Goal: Transaction & Acquisition: Purchase product/service

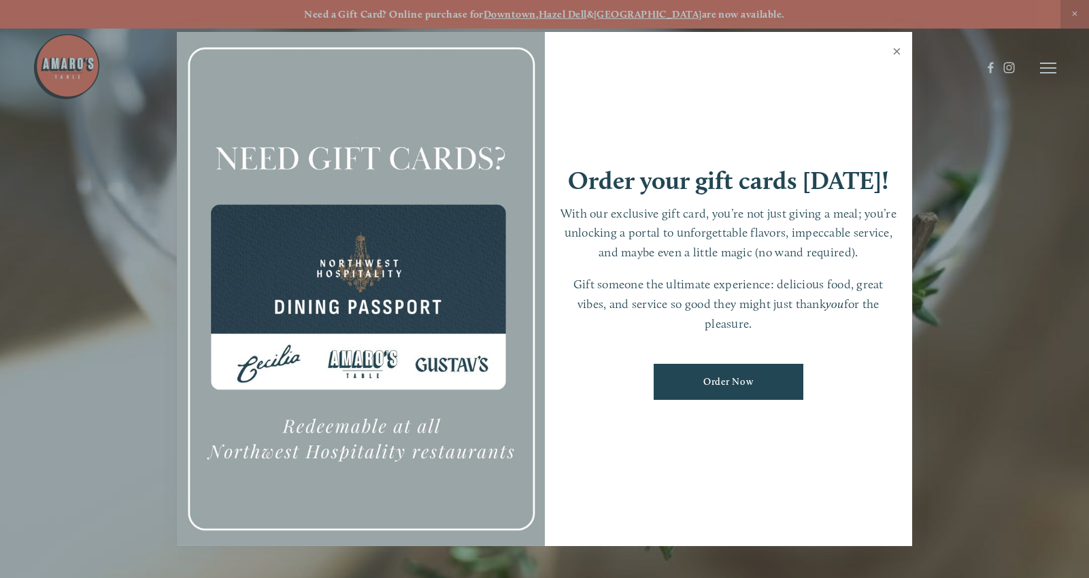
click at [900, 54] on link "Close" at bounding box center [896, 53] width 27 height 38
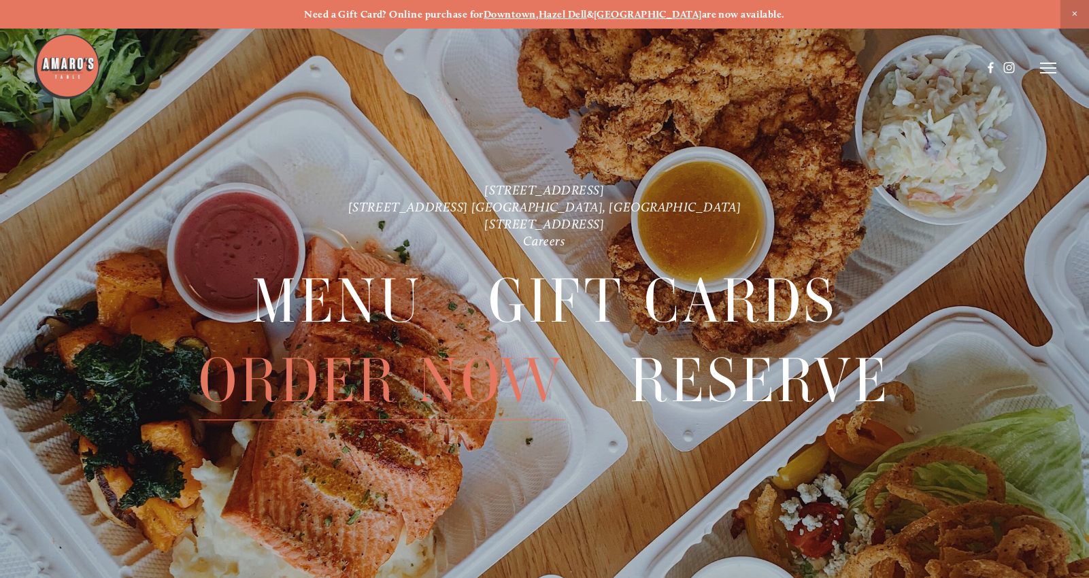
click at [407, 381] on span "Order Now" at bounding box center [382, 380] width 366 height 79
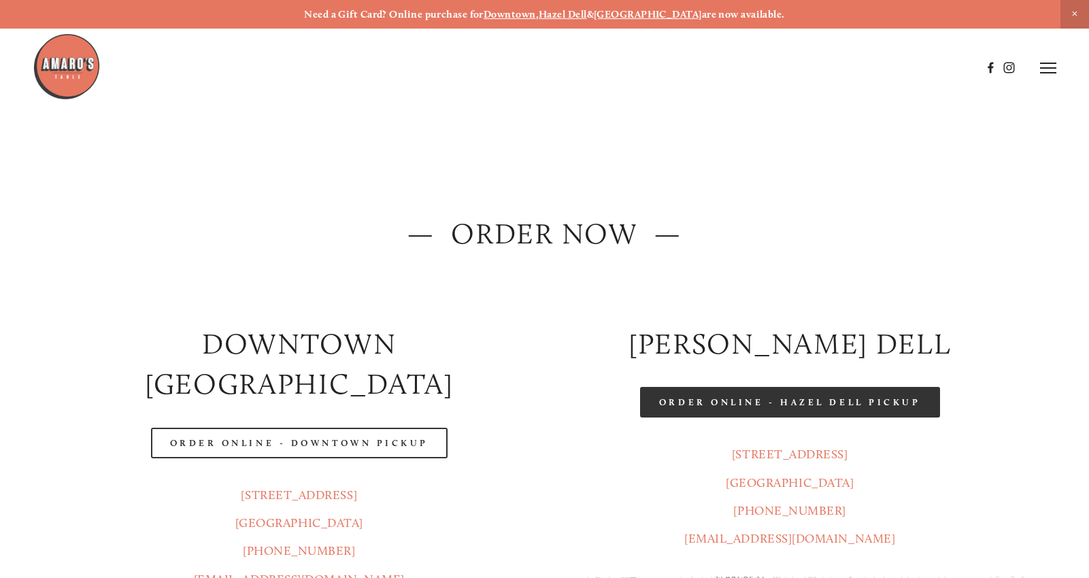
click at [770, 408] on link "Order Online - Hazel Dell Pickup" at bounding box center [790, 402] width 300 height 31
